Goal: Task Accomplishment & Management: Manage account settings

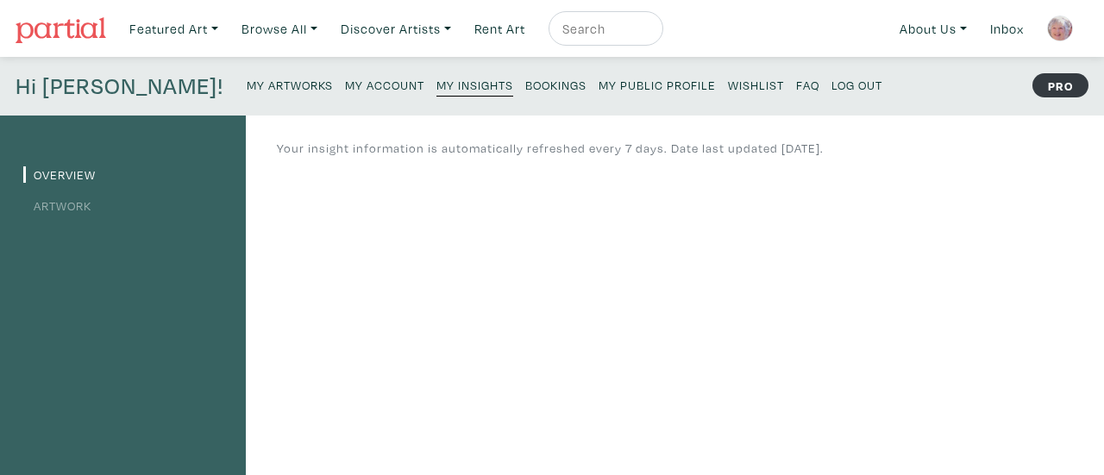
click at [247, 85] on small "My Artworks" at bounding box center [290, 85] width 86 height 16
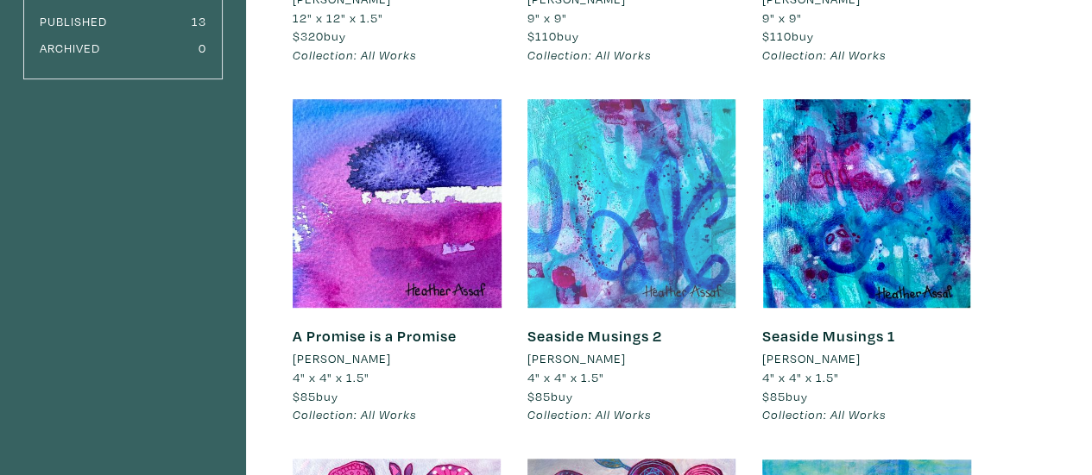
scroll to position [431, 0]
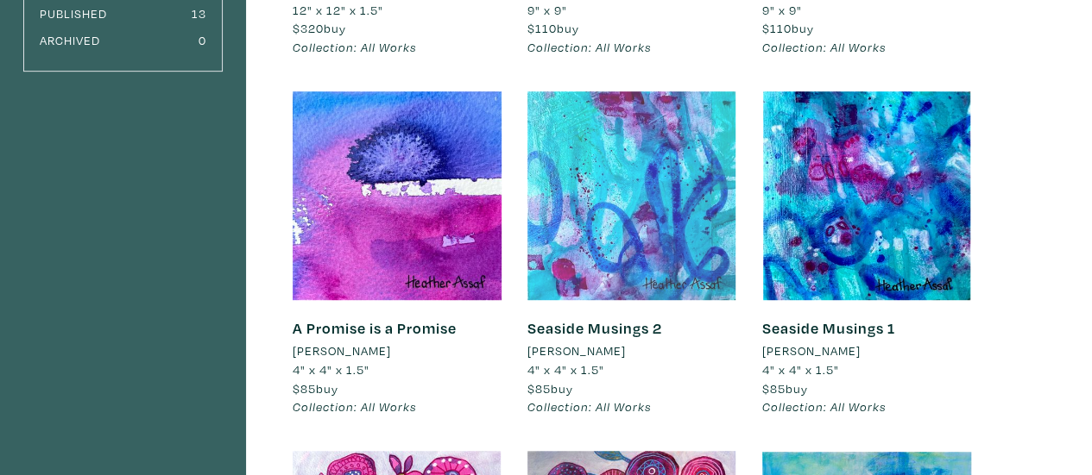
click at [647, 286] on div at bounding box center [631, 195] width 209 height 209
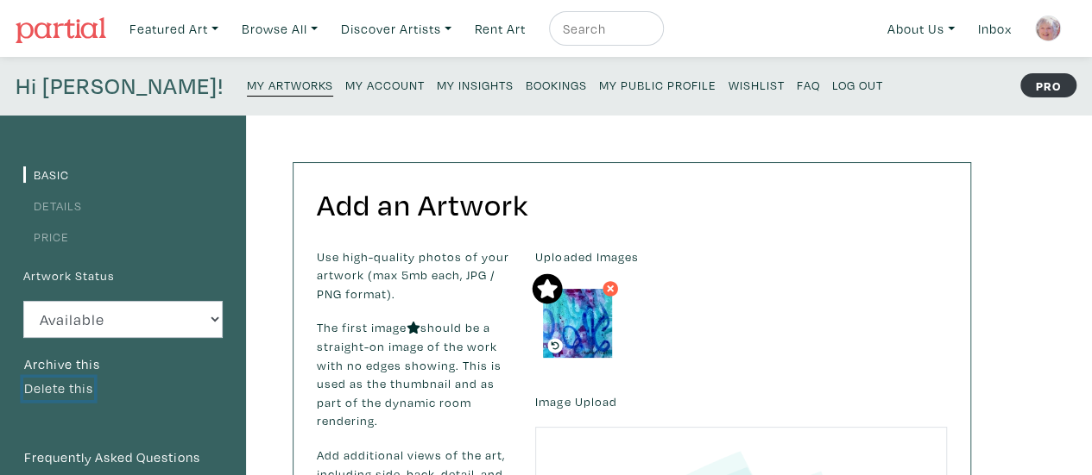
click at [76, 389] on button "Delete this" at bounding box center [58, 389] width 71 height 22
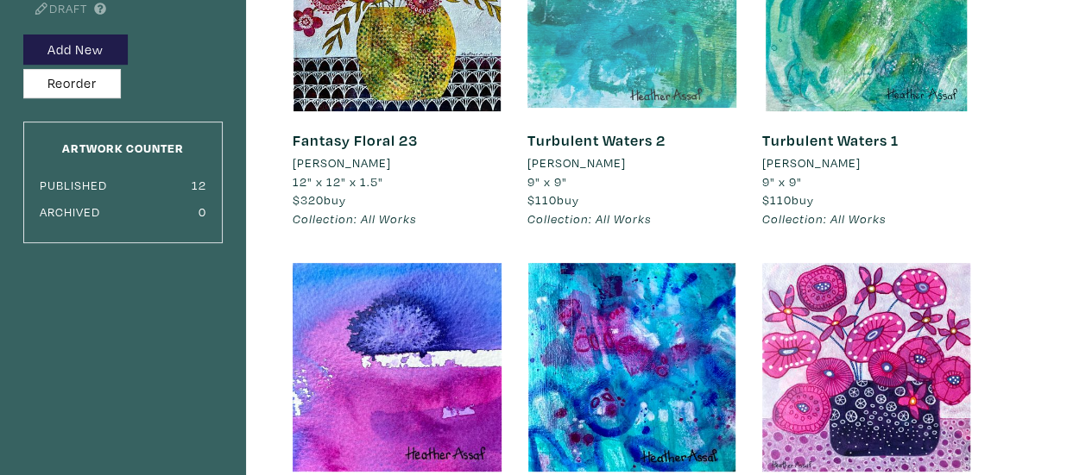
scroll to position [345, 0]
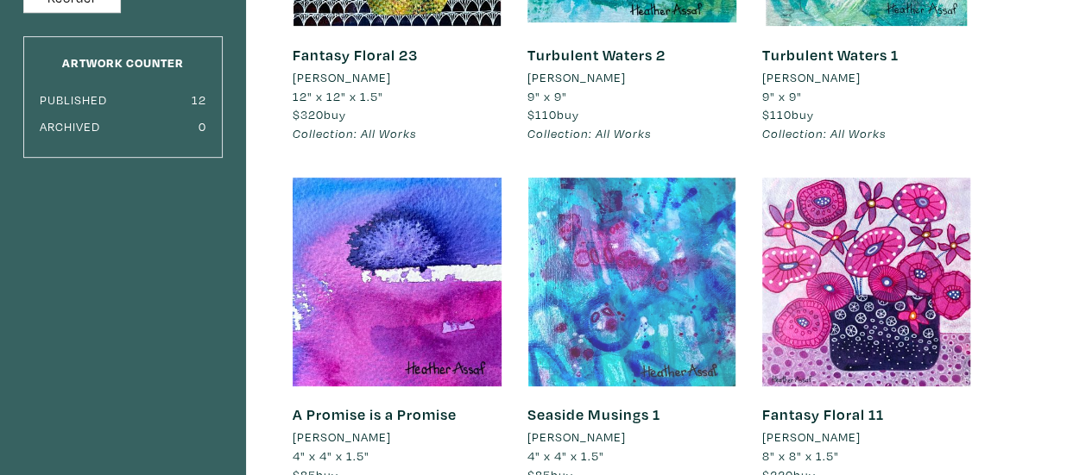
click at [664, 263] on div at bounding box center [631, 282] width 209 height 209
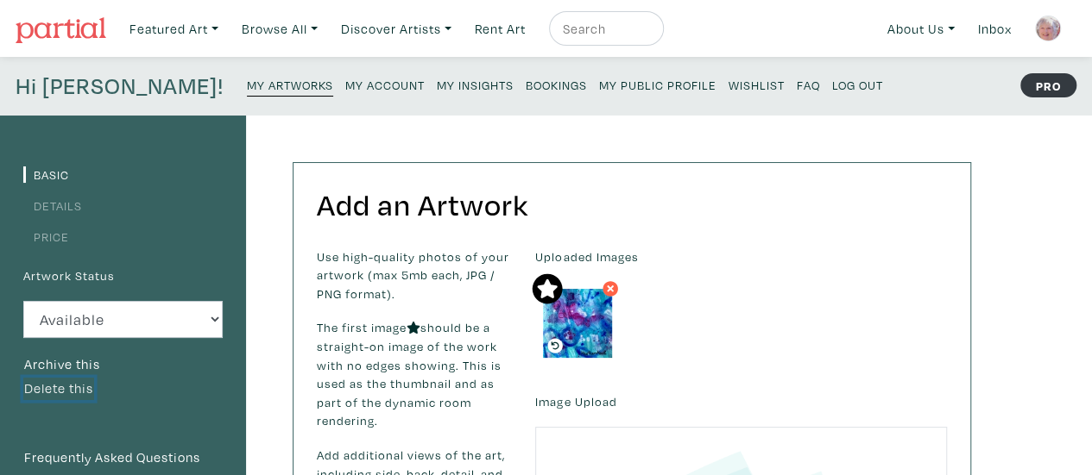
click at [84, 384] on button "Delete this" at bounding box center [58, 389] width 71 height 22
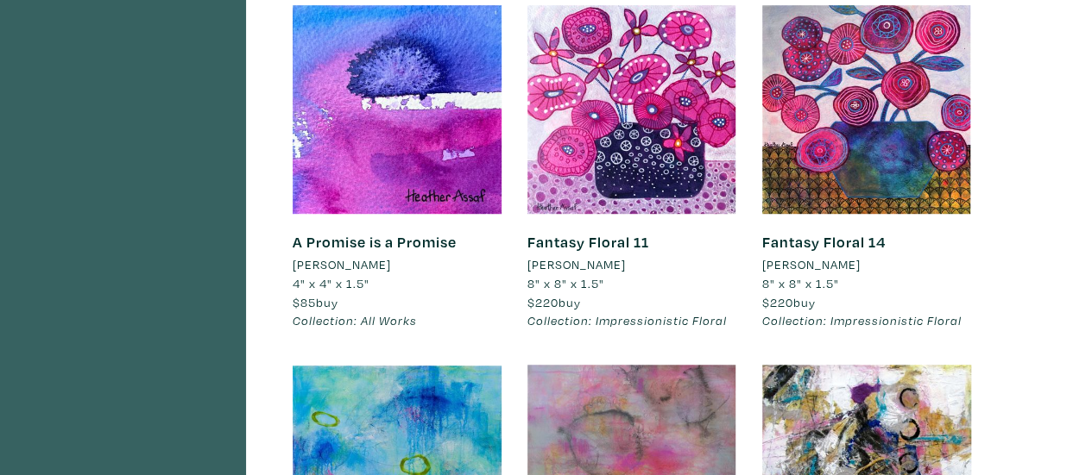
scroll to position [518, 0]
